Goal: Task Accomplishment & Management: Use online tool/utility

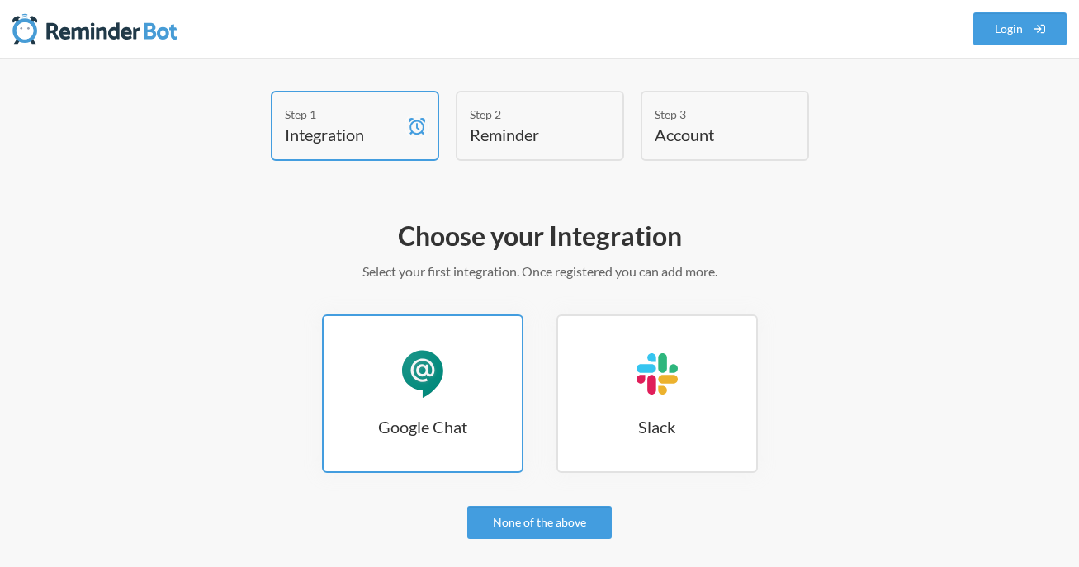
click at [467, 328] on link "Google Chat Google Chat" at bounding box center [422, 394] width 201 height 159
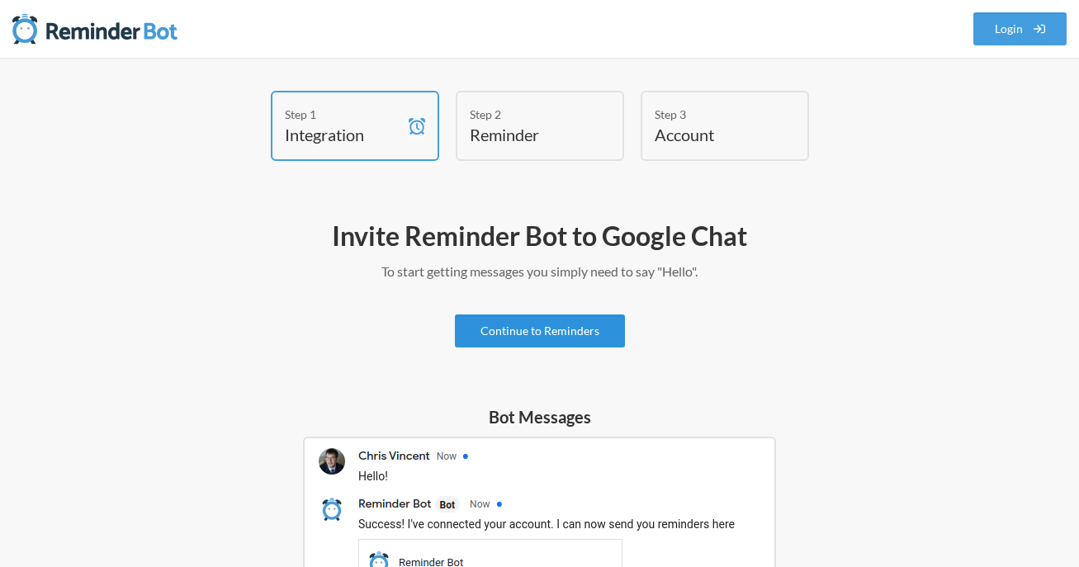
click at [571, 322] on link "Continue to Reminders" at bounding box center [540, 331] width 170 height 33
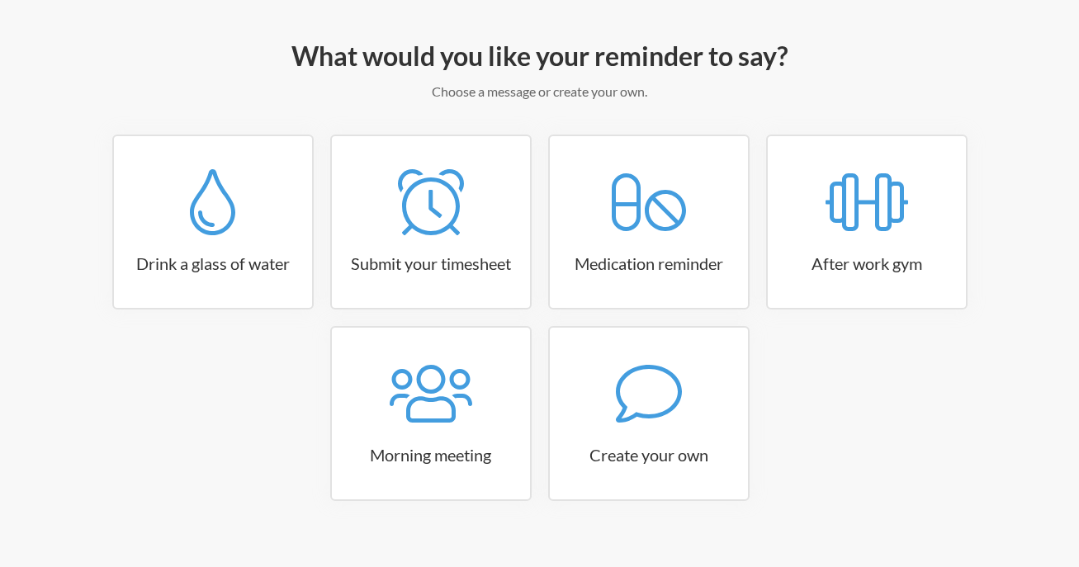
scroll to position [204, 0]
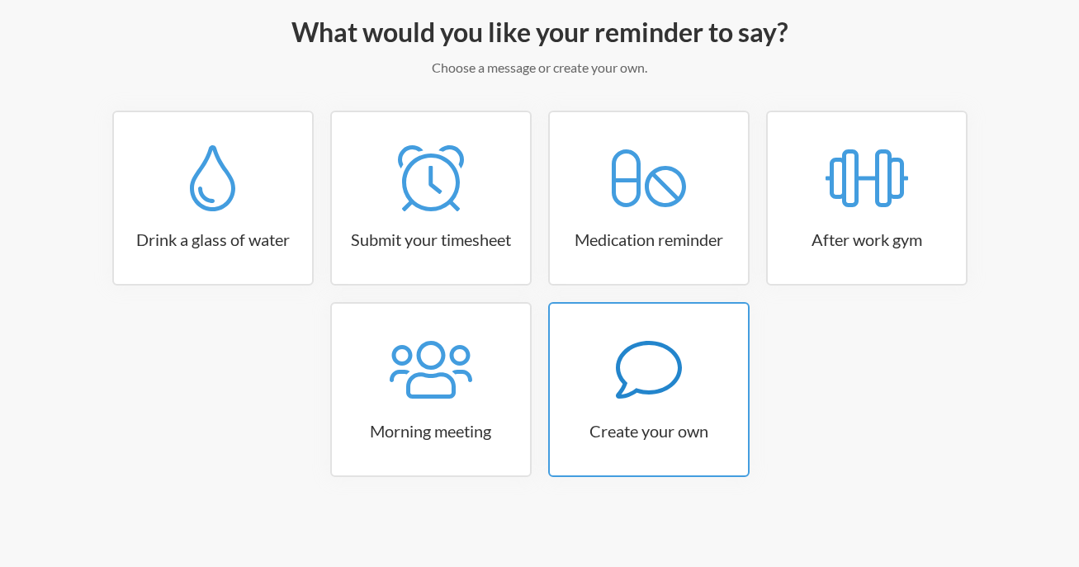
click at [636, 430] on h3 "Create your own" at bounding box center [649, 430] width 198 height 23
select select "07:30:00"
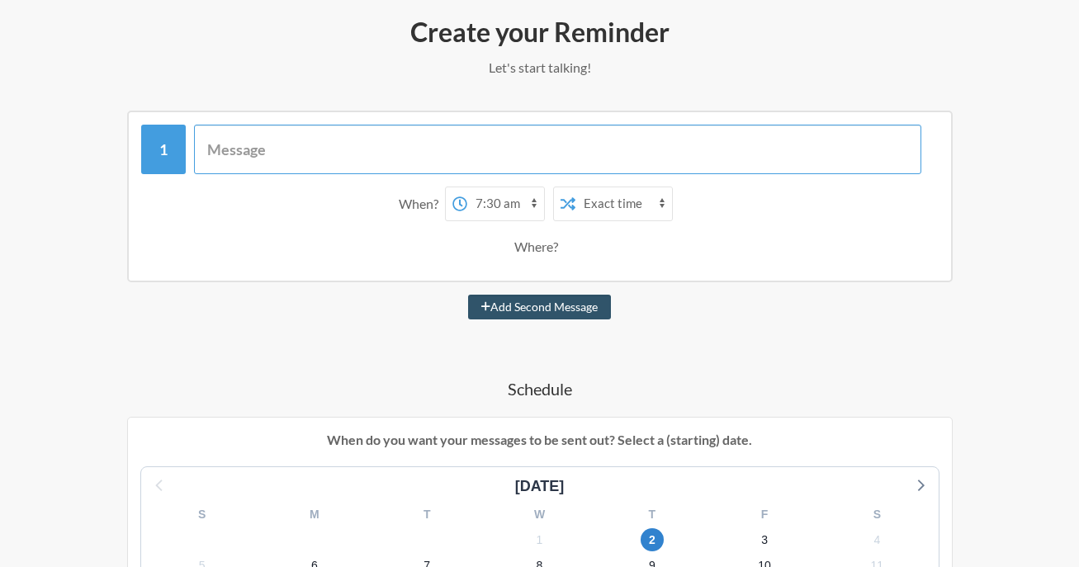
click at [480, 146] on input "text" at bounding box center [557, 150] width 727 height 50
type input "D"
type input "P"
type input "Daily Log Reminder!"
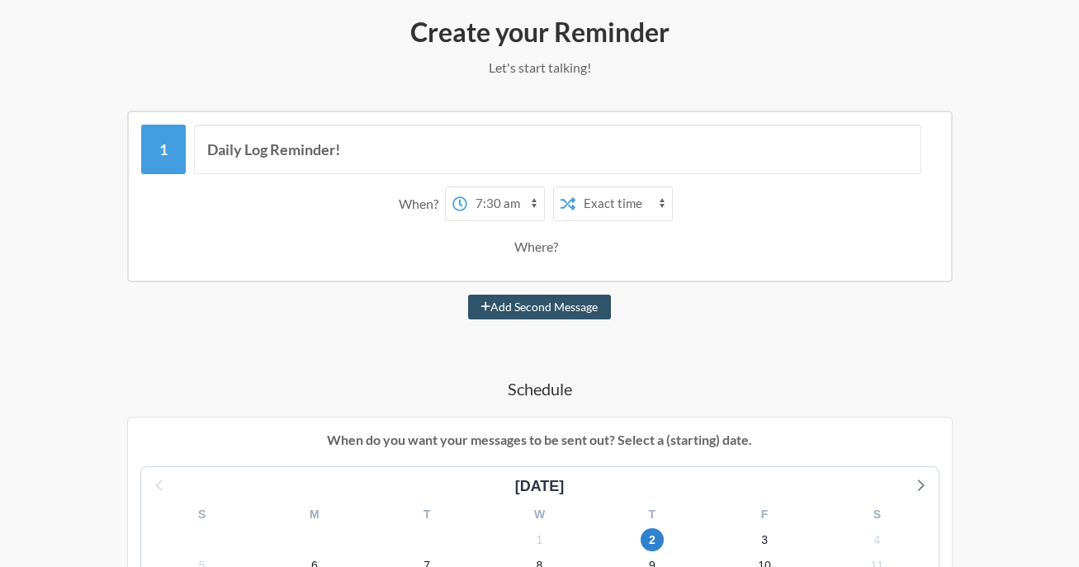
click at [524, 206] on select "12:00 am 12:15 am 12:30 am 12:45 am 1:00 am 1:15 am 1:30 am 1:45 am 2:00 am 2:1…" at bounding box center [505, 203] width 77 height 33
select select "12:00:00"
click at [467, 187] on select "12:00 am 12:15 am 12:30 am 12:45 am 1:00 am 1:15 am 1:30 am 1:45 am 2:00 am 2:1…" at bounding box center [505, 203] width 77 height 33
click at [651, 198] on select "Exact time Random time" at bounding box center [623, 203] width 97 height 33
click at [575, 187] on select "Exact time Random time" at bounding box center [623, 203] width 97 height 33
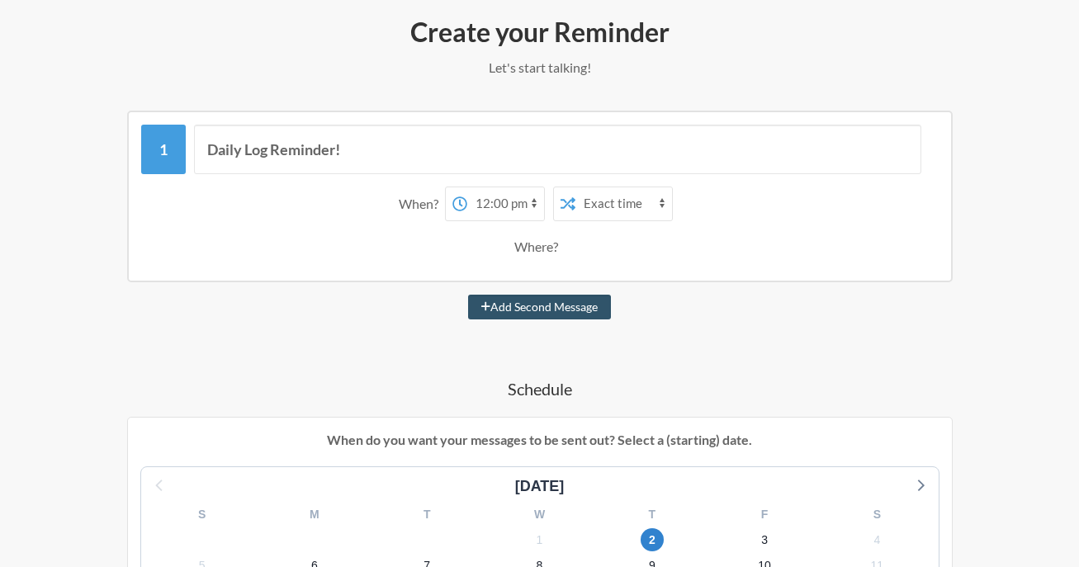
click at [549, 240] on div "Where?" at bounding box center [539, 247] width 50 height 35
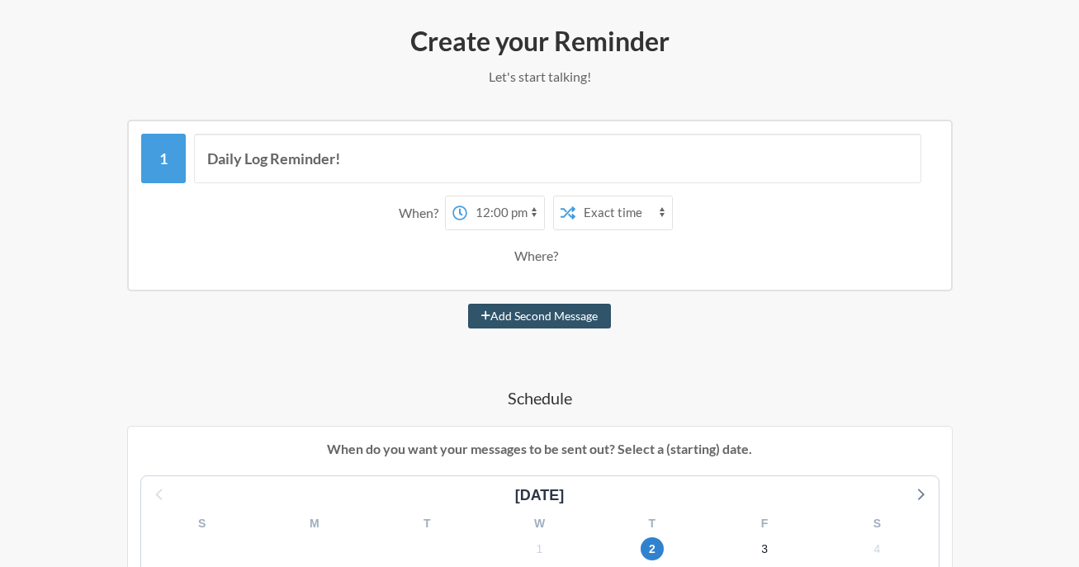
scroll to position [191, 0]
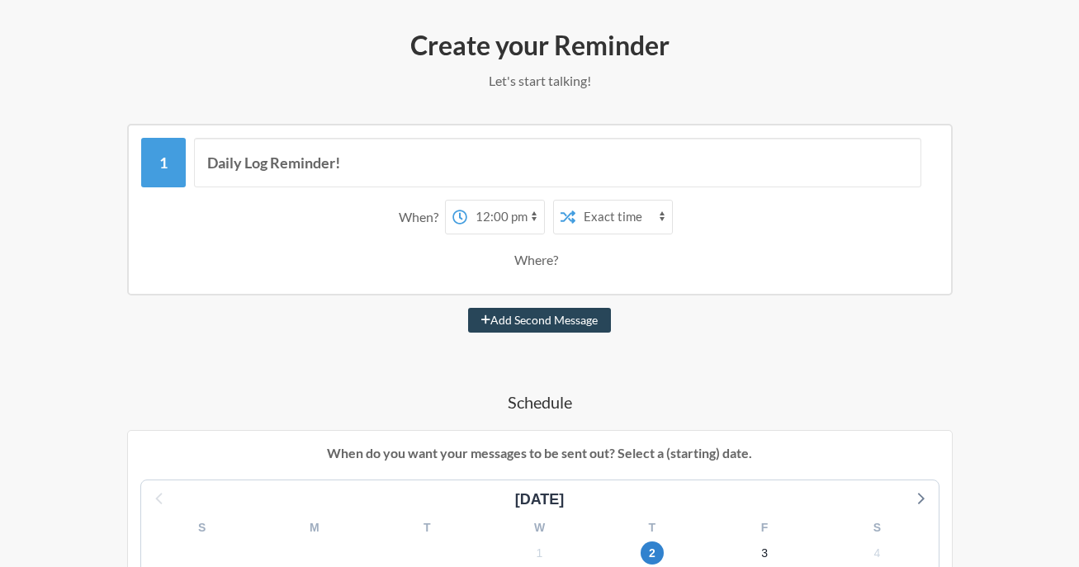
click at [497, 313] on button "Add Second Message" at bounding box center [539, 320] width 143 height 25
select select "13:00:00"
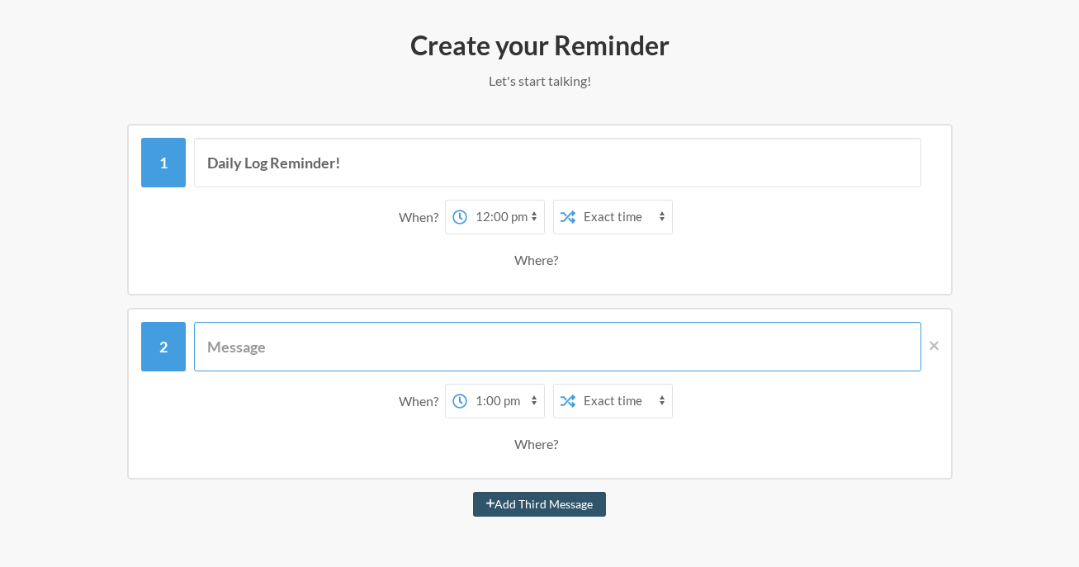
click at [480, 338] on input "text" at bounding box center [557, 347] width 727 height 50
type input "Daily Log Reminder!"
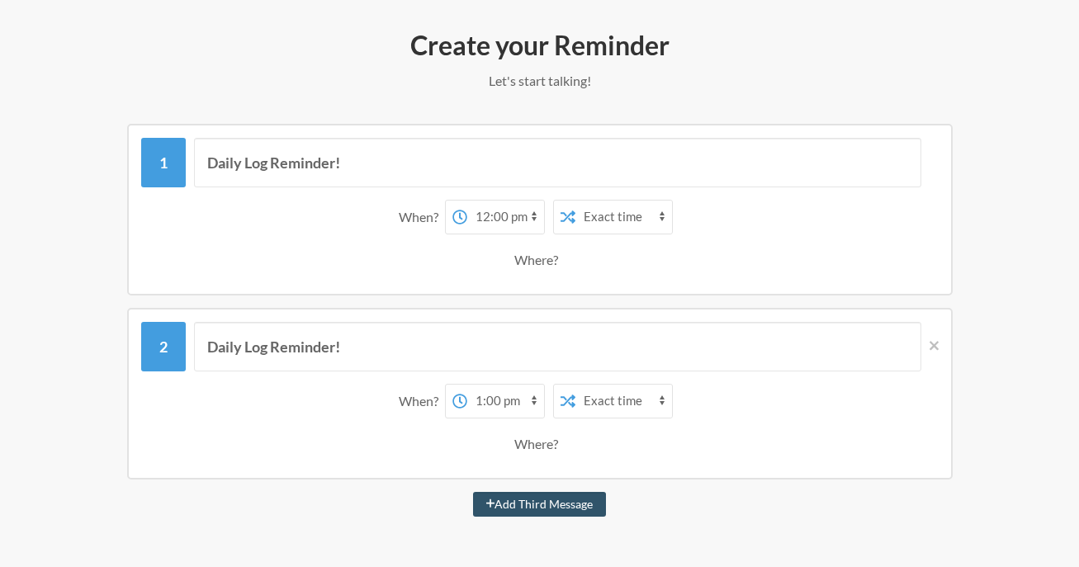
click at [533, 400] on select "12:00 am 12:15 am 12:30 am 12:45 am 1:00 am 1:15 am 1:30 am 1:45 am 2:00 am 2:1…" at bounding box center [505, 401] width 77 height 33
select select "14:30:00"
click at [467, 385] on select "12:00 am 12:15 am 12:30 am 12:45 am 1:00 am 1:15 am 1:30 am 1:45 am 2:00 am 2:1…" at bounding box center [505, 401] width 77 height 33
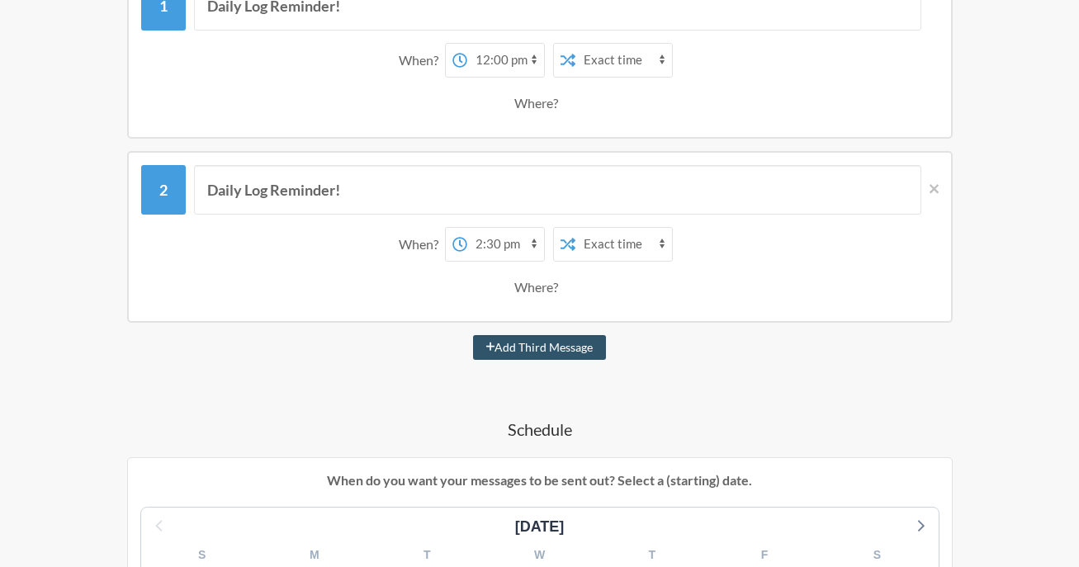
scroll to position [348, 0]
click at [522, 339] on button "Add Third Message" at bounding box center [540, 346] width 134 height 25
select select "15:30:00"
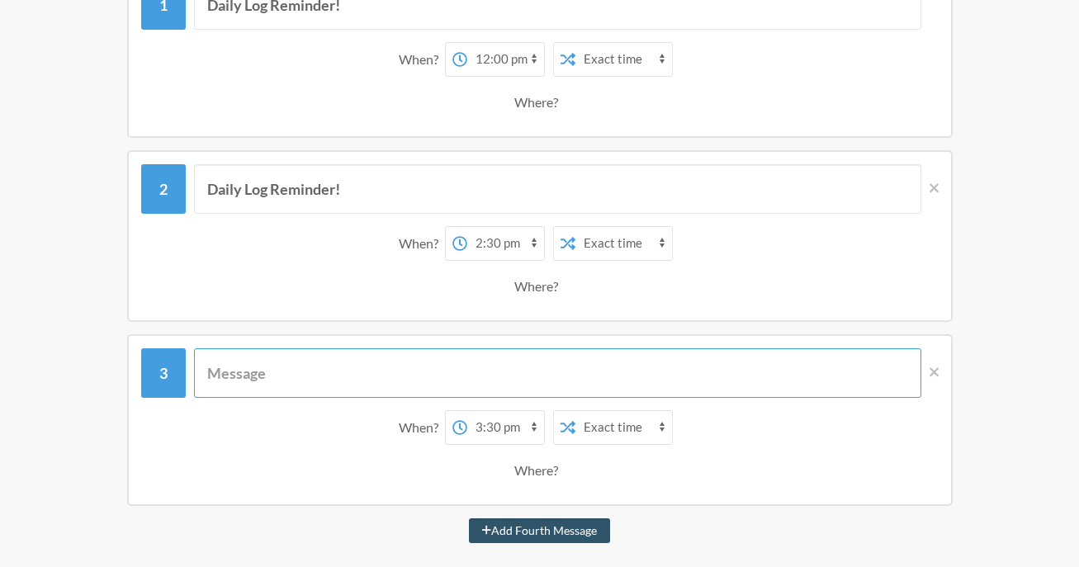
click at [413, 377] on input "text" at bounding box center [557, 373] width 727 height 50
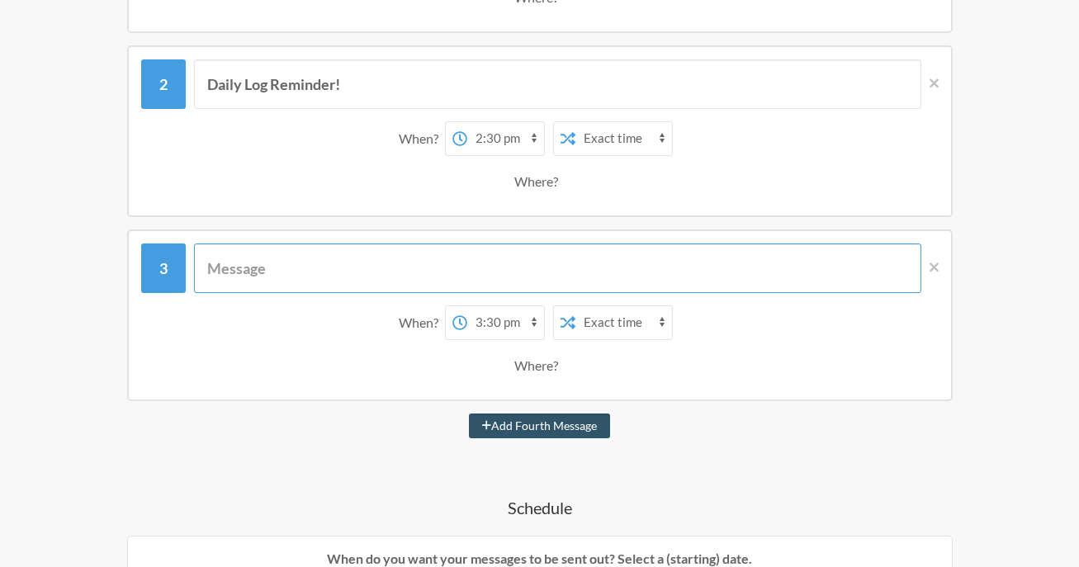
scroll to position [452, 0]
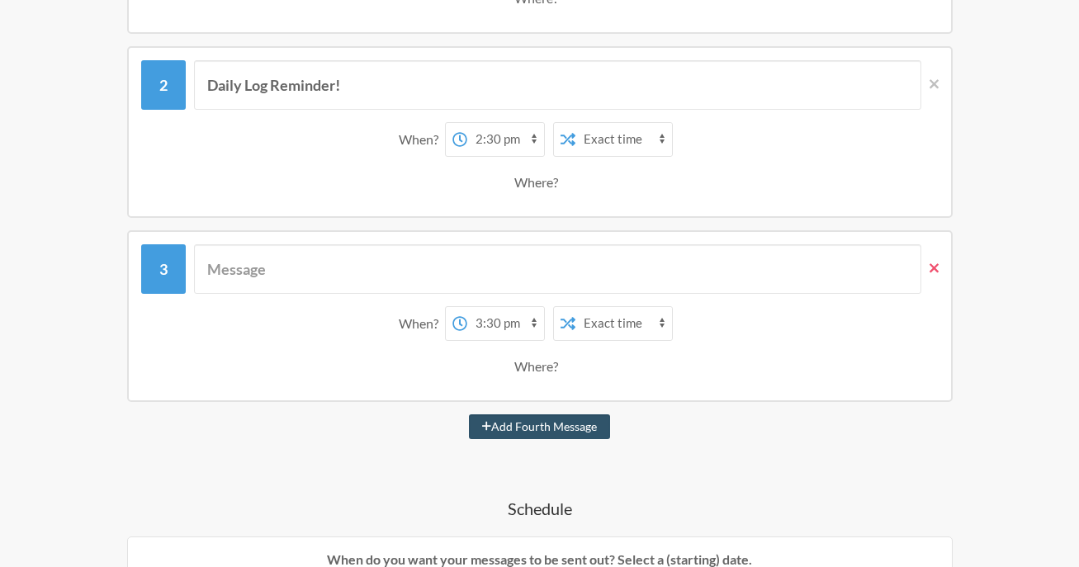
click at [935, 267] on icon at bounding box center [934, 267] width 9 height 9
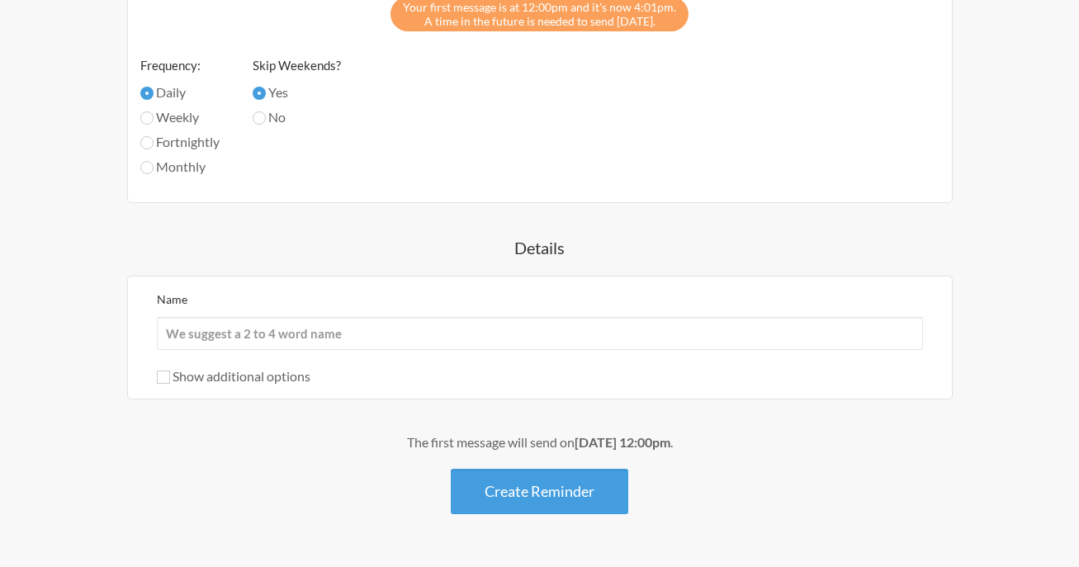
scroll to position [1134, 0]
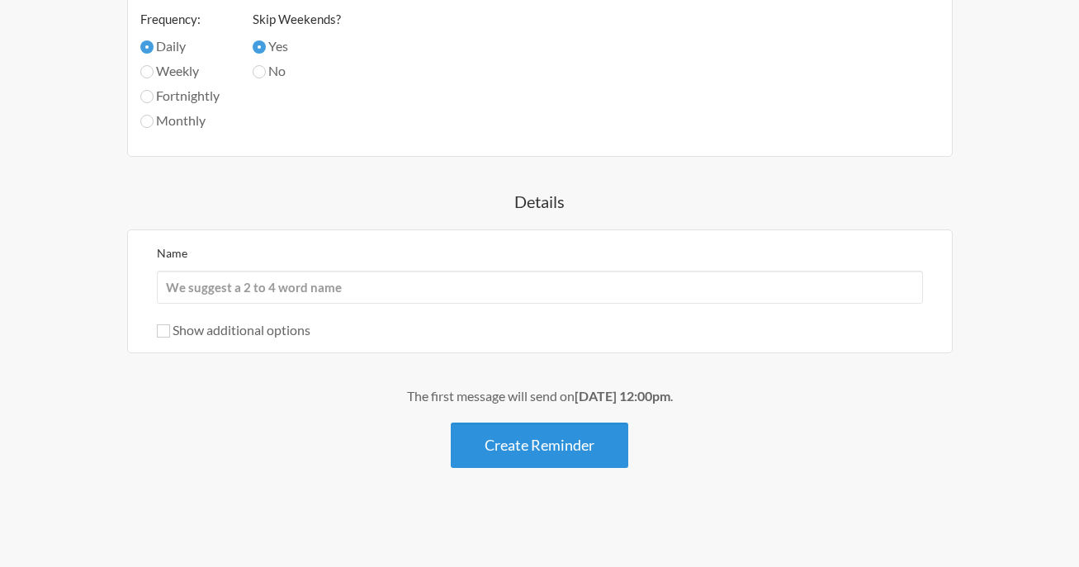
click at [574, 452] on button "Create Reminder" at bounding box center [540, 445] width 178 height 45
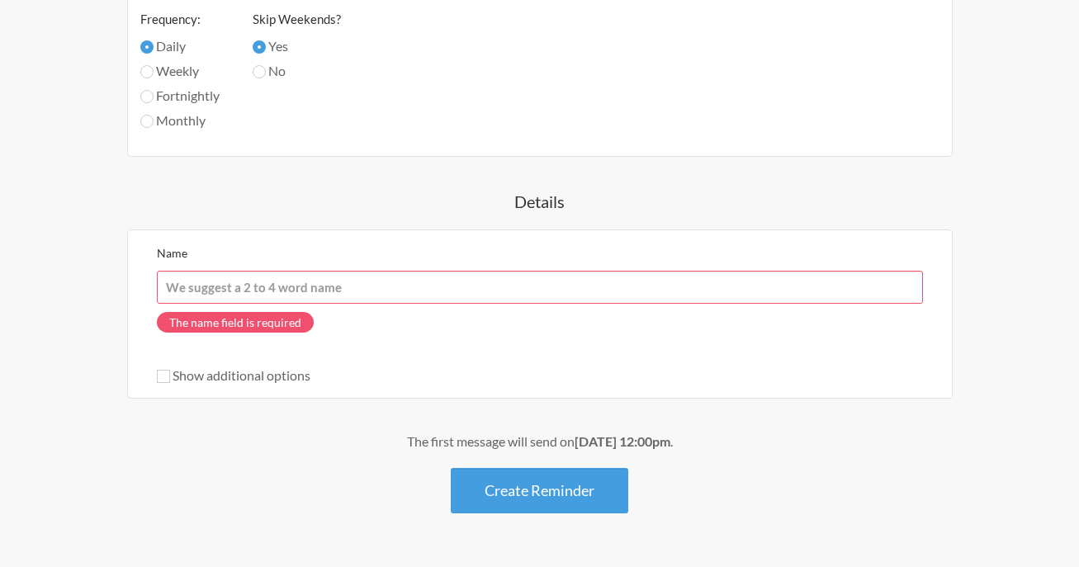
click at [476, 291] on input "Name" at bounding box center [540, 287] width 766 height 33
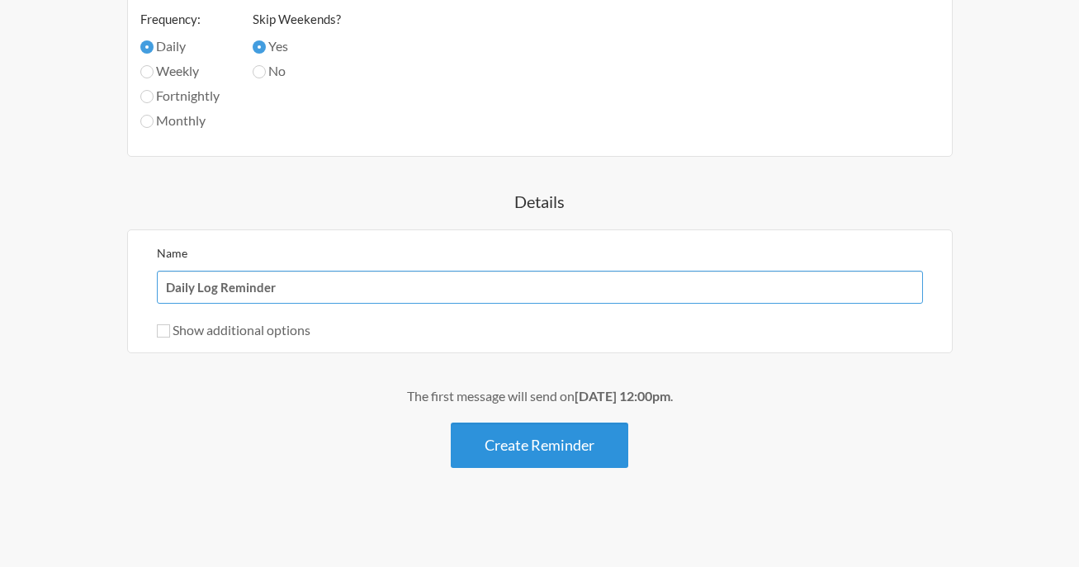
type input "Daily Log Reminder"
click at [533, 443] on button "Create Reminder" at bounding box center [540, 445] width 178 height 45
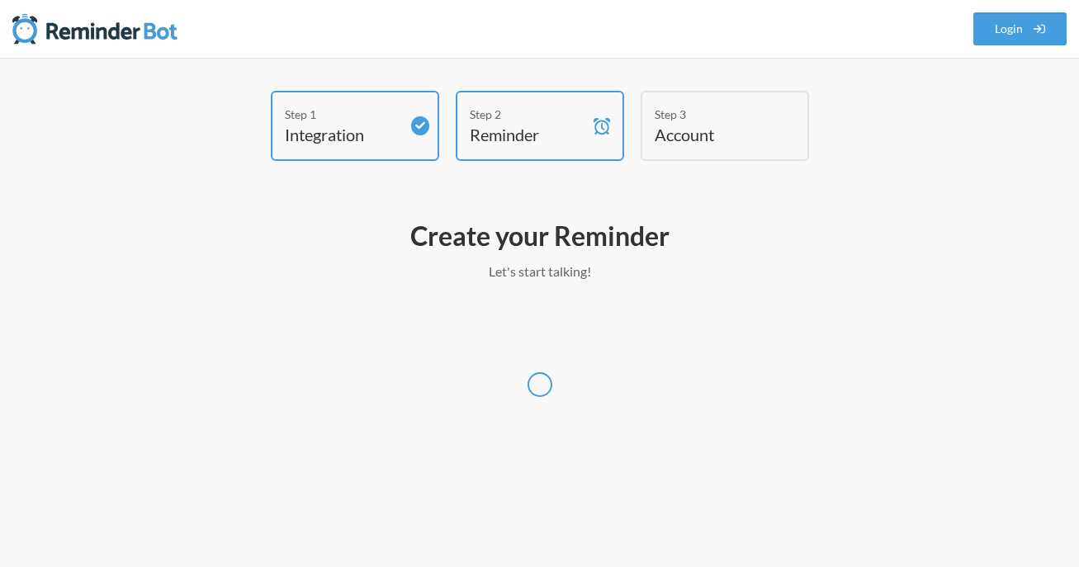
scroll to position [0, 0]
select select "America/[GEOGRAPHIC_DATA]"
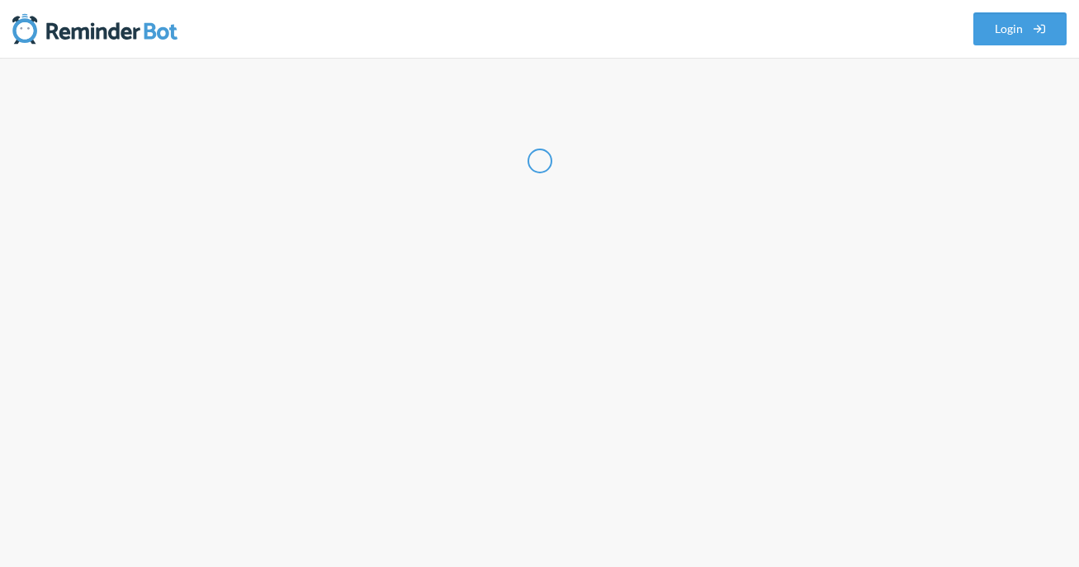
select select "US"
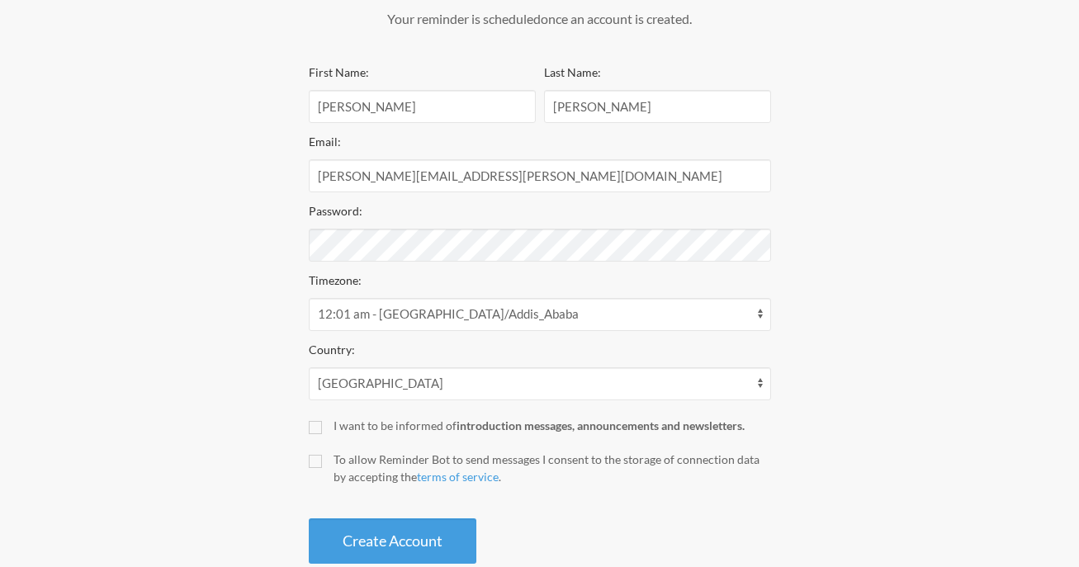
scroll to position [290, 0]
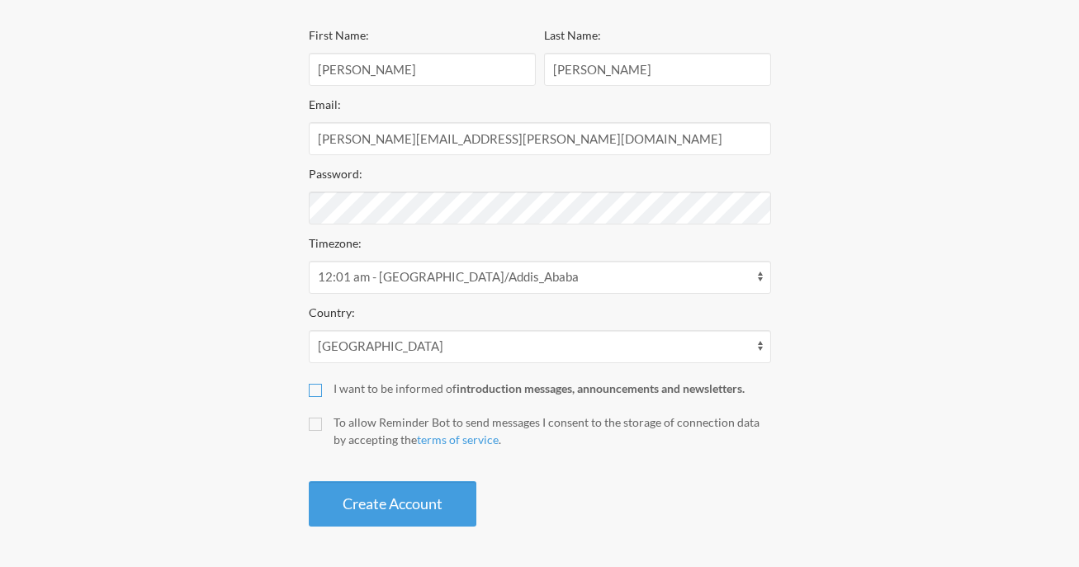
click at [321, 385] on input "I want to be informed of introduction messages, announcements and newsletters." at bounding box center [315, 390] width 13 height 13
checkbox input "true"
click at [318, 428] on input "To allow Reminder Bot to send messages I consent to the storage of connection d…" at bounding box center [315, 424] width 13 height 13
checkbox input "true"
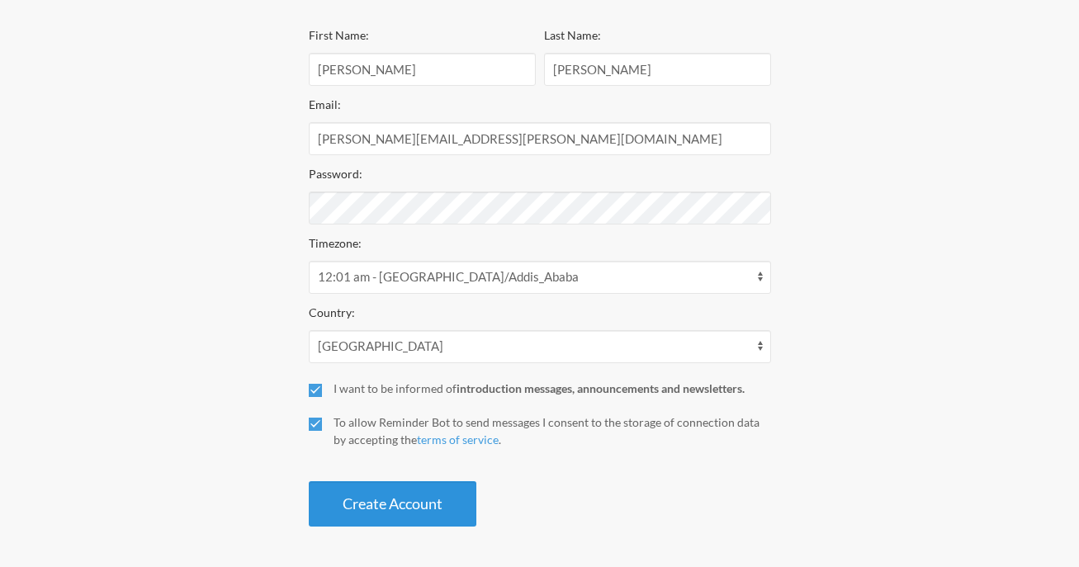
click at [332, 494] on button "Create Account" at bounding box center [393, 503] width 168 height 45
click at [435, 491] on button "Create Account" at bounding box center [393, 503] width 168 height 45
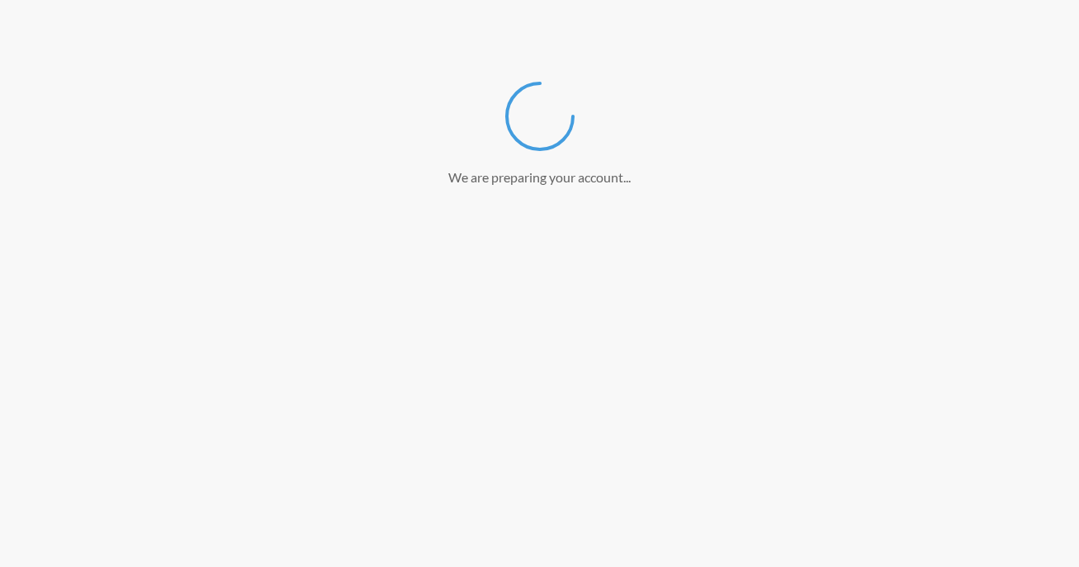
scroll to position [228, 0]
